Goal: Task Accomplishment & Management: Manage account settings

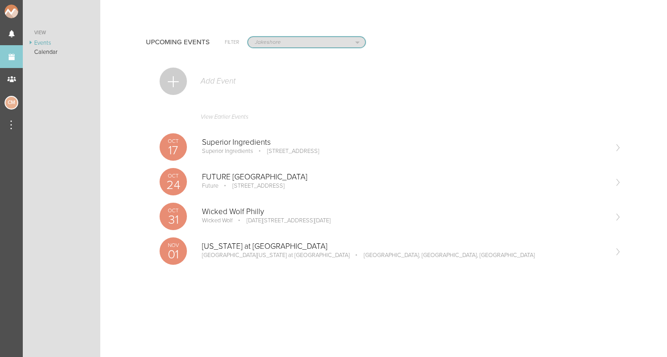
select select "1884"
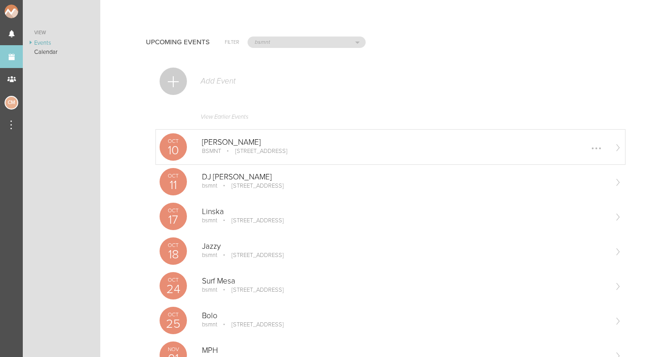
scroll to position [22, 0]
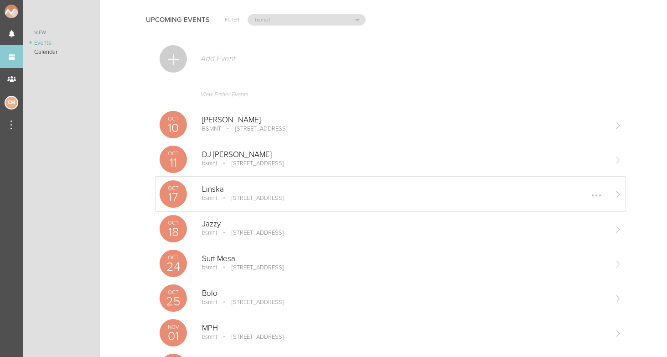
click at [223, 188] on p "Linska" at bounding box center [404, 189] width 405 height 9
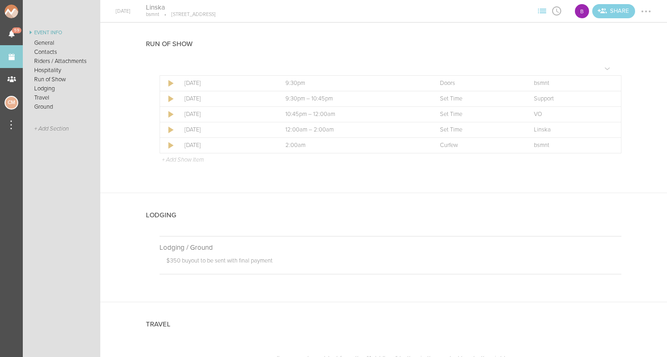
scroll to position [673, 0]
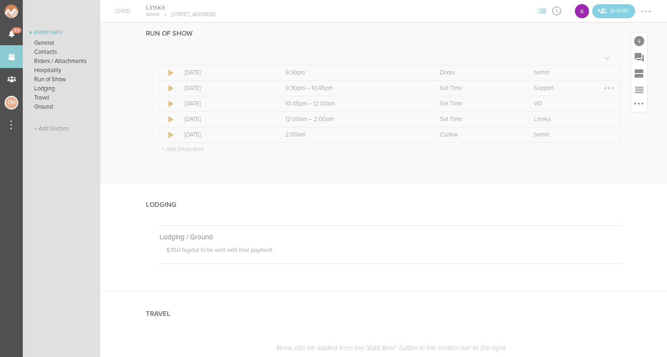
click at [610, 87] on div at bounding box center [609, 88] width 15 height 15
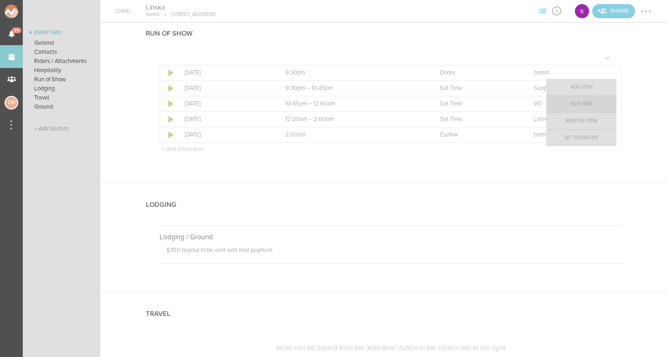
click at [591, 107] on link "Edit Item" at bounding box center [581, 104] width 70 height 16
select select "Set Time"
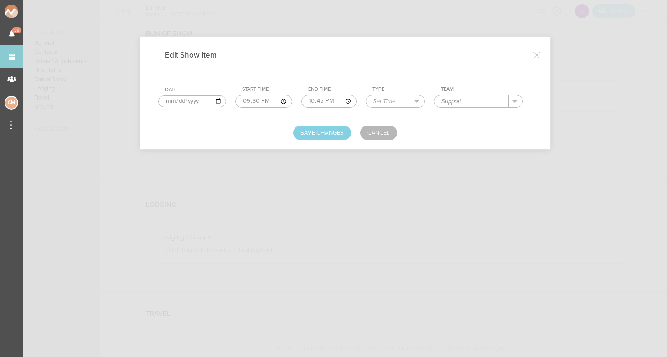
click at [439, 102] on input "Support" at bounding box center [472, 101] width 74 height 12
type input "MRLO"
click at [343, 130] on button "Save Changes" at bounding box center [322, 132] width 58 height 15
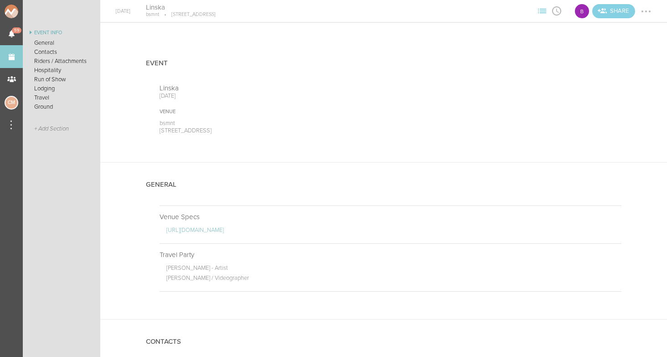
scroll to position [0, 0]
click at [648, 15] on div at bounding box center [646, 11] width 15 height 15
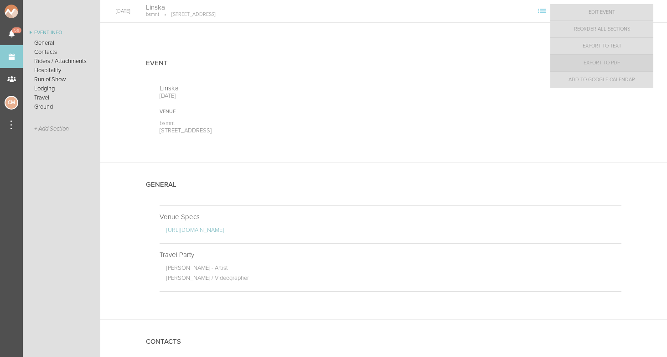
click at [619, 63] on link "Export to PDF" at bounding box center [601, 63] width 103 height 16
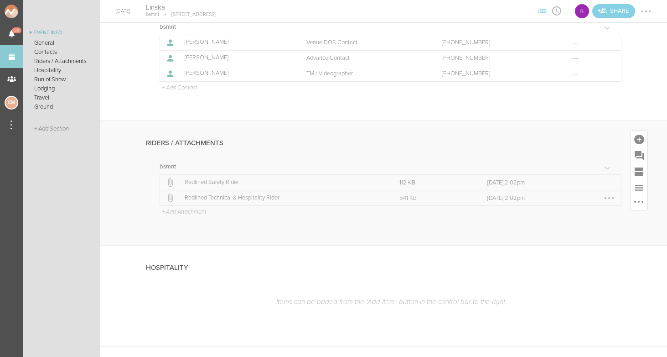
scroll to position [334, 0]
click at [239, 186] on p "Redlined Safety Rider" at bounding box center [282, 185] width 195 height 7
click at [217, 204] on td "Filename Redlined Technical & Hospitality Rider" at bounding box center [290, 202] width 215 height 16
click at [223, 206] on td "Filename Redlined Technical & Hospitality Rider" at bounding box center [290, 202] width 215 height 16
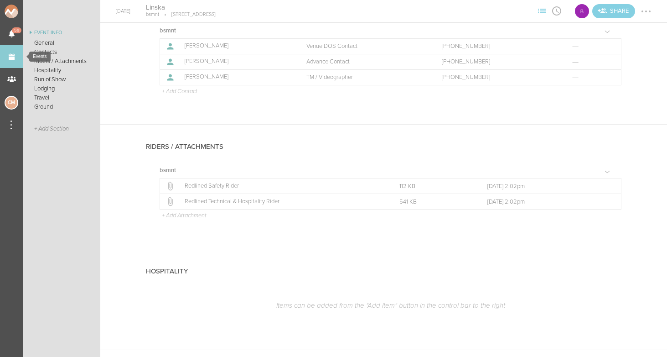
click at [8, 55] on link "Events" at bounding box center [11, 56] width 23 height 23
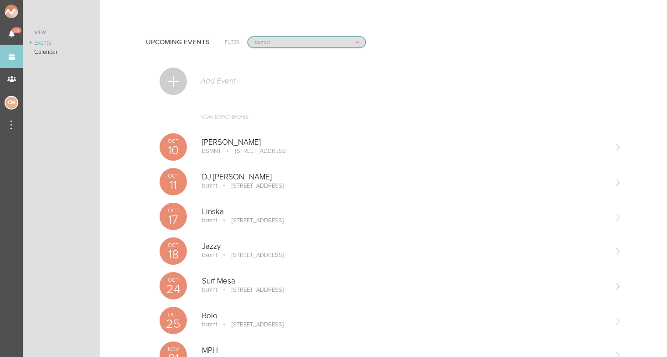
select select "925"
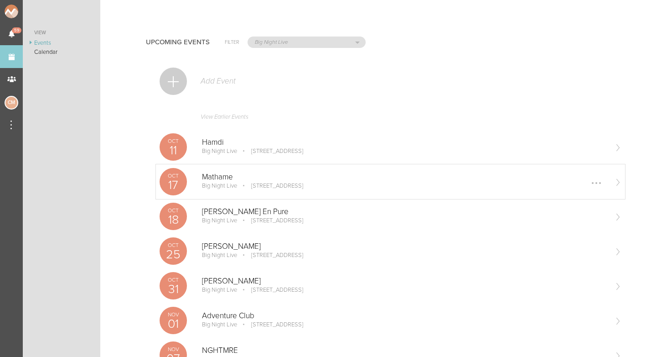
click at [237, 179] on p "Mathame" at bounding box center [404, 176] width 405 height 9
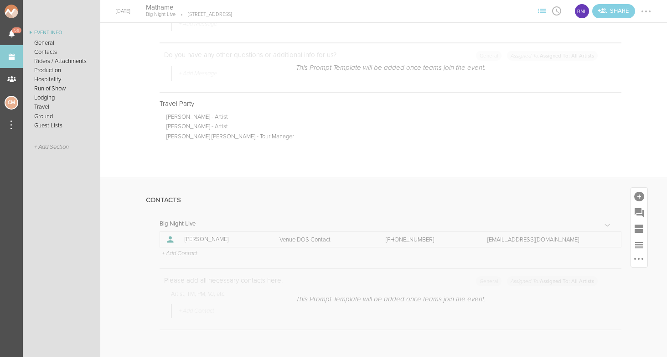
scroll to position [665, 0]
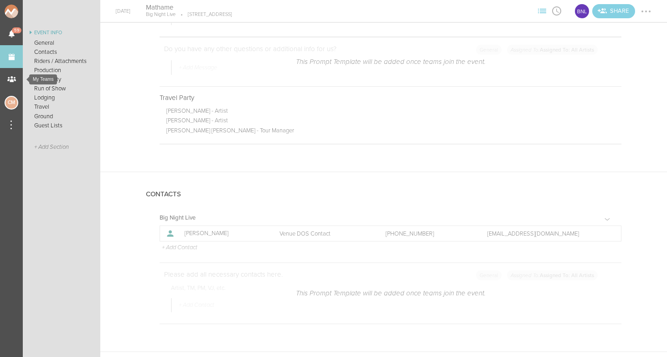
click at [9, 66] on link "Events" at bounding box center [11, 56] width 23 height 23
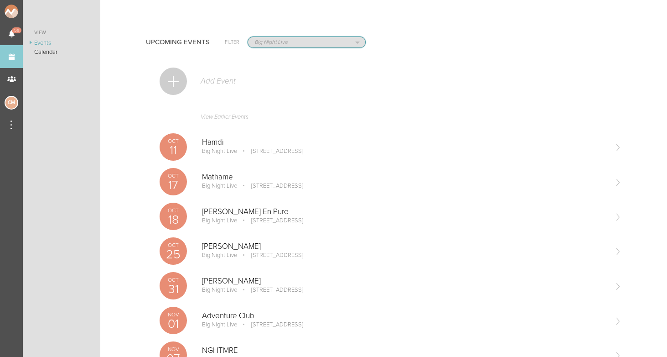
select select "1884"
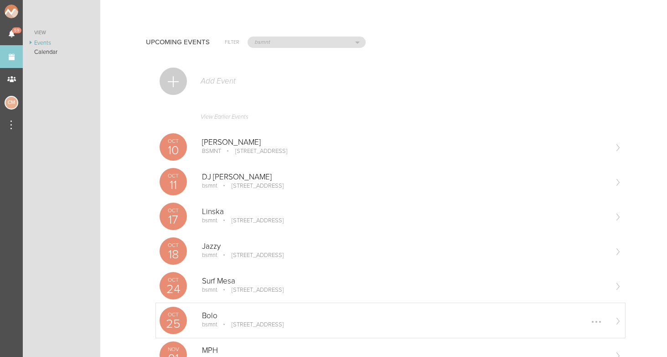
click at [245, 325] on p "[STREET_ADDRESS]" at bounding box center [251, 324] width 65 height 7
